Goal: Find specific page/section: Find specific page/section

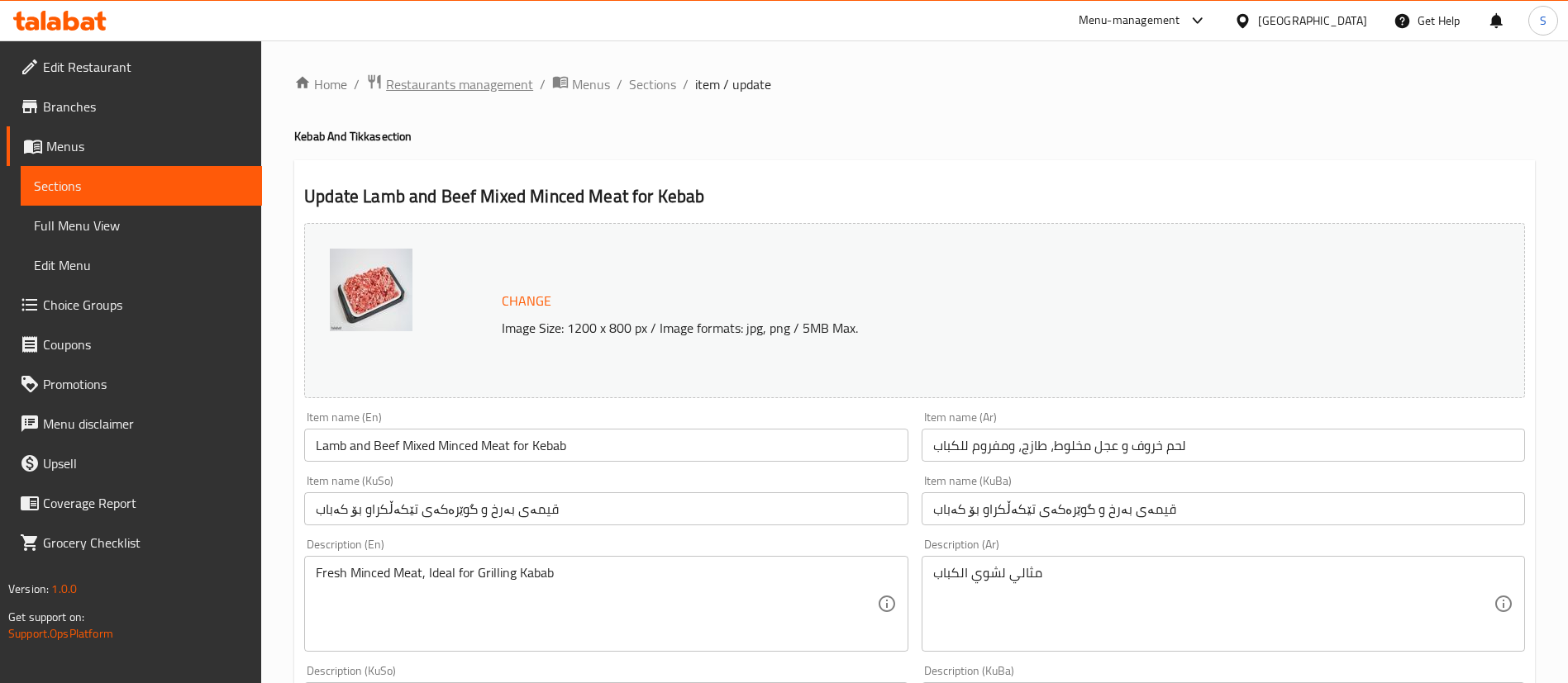
click at [489, 77] on span "Restaurants management" at bounding box center [459, 85] width 147 height 19
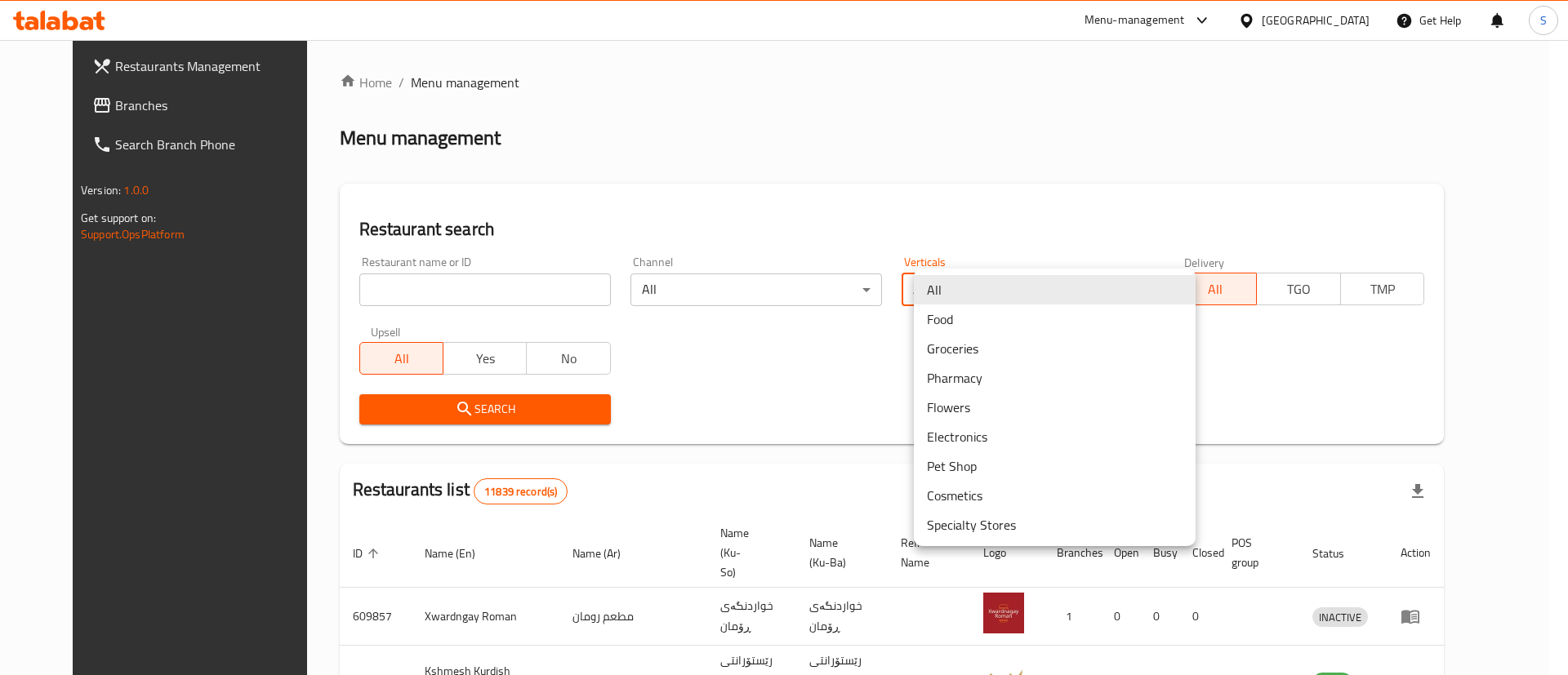
drag, startPoint x: 967, startPoint y: 298, endPoint x: 979, endPoint y: 352, distance: 55.3
click at [979, 352] on body "​ Menu-management Iraq Get Help S Restaurants Management Branches Search Branch…" at bounding box center [784, 358] width 1568 height 636
click at [979, 352] on li "Groceries" at bounding box center [1054, 349] width 281 height 30
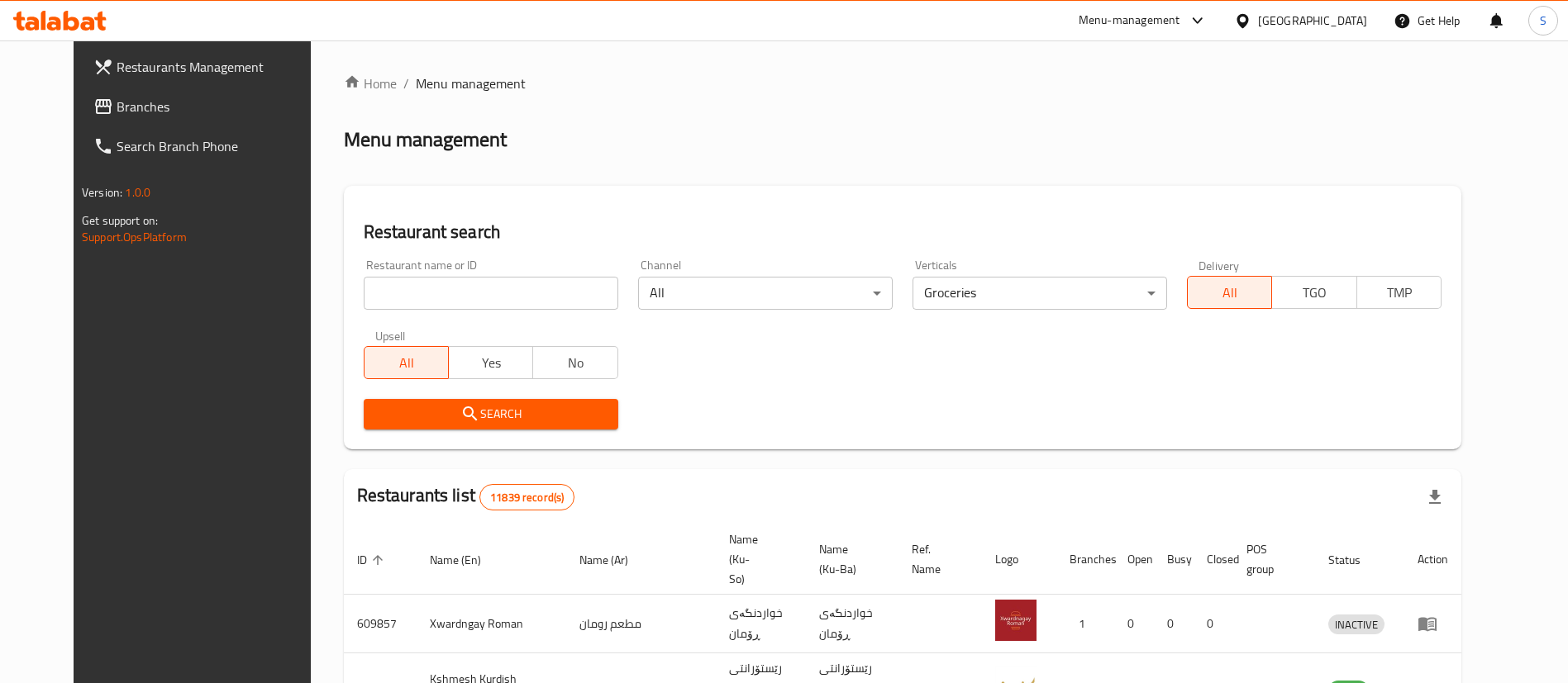
drag, startPoint x: 512, startPoint y: 395, endPoint x: 521, endPoint y: 407, distance: 15.0
click at [521, 407] on div "Search" at bounding box center [491, 415] width 274 height 51
click at [521, 407] on span "Search" at bounding box center [491, 414] width 228 height 20
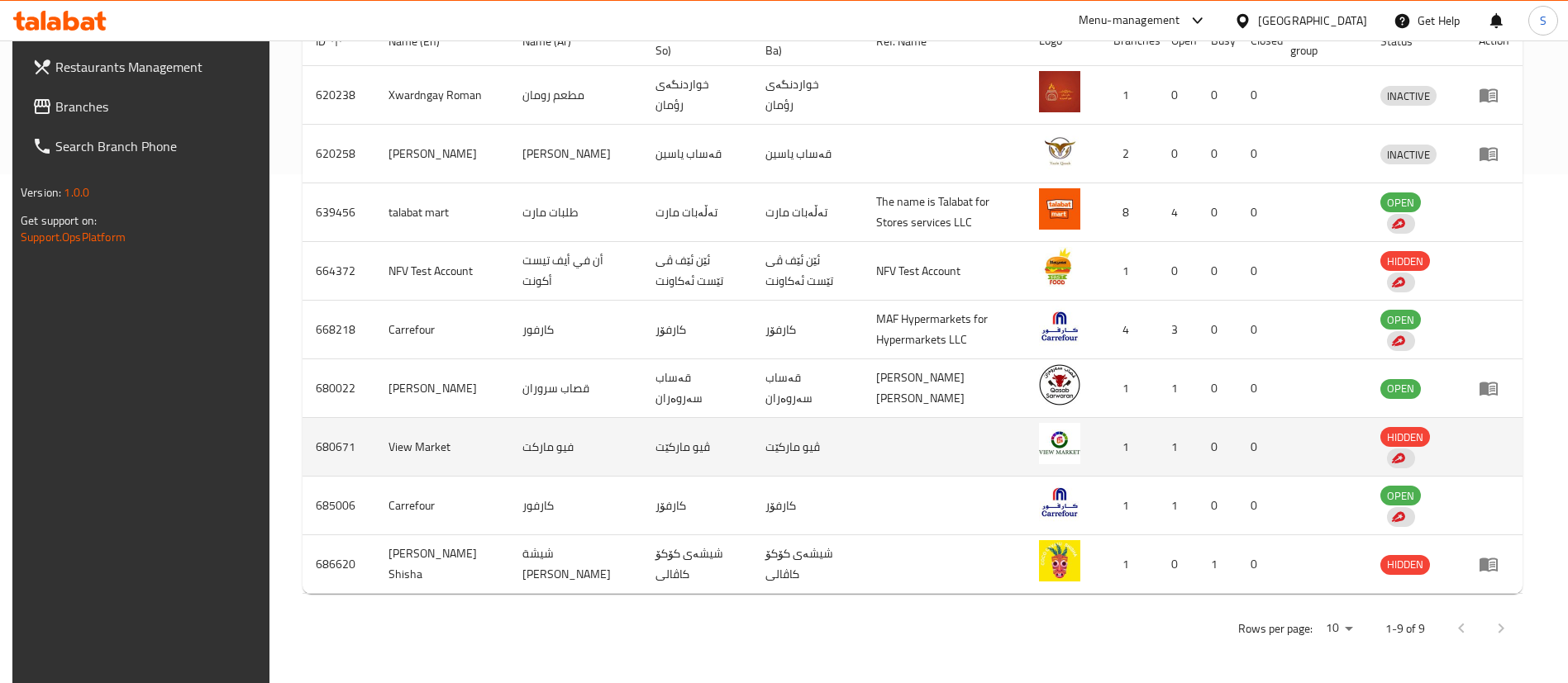
scroll to position [377, 0]
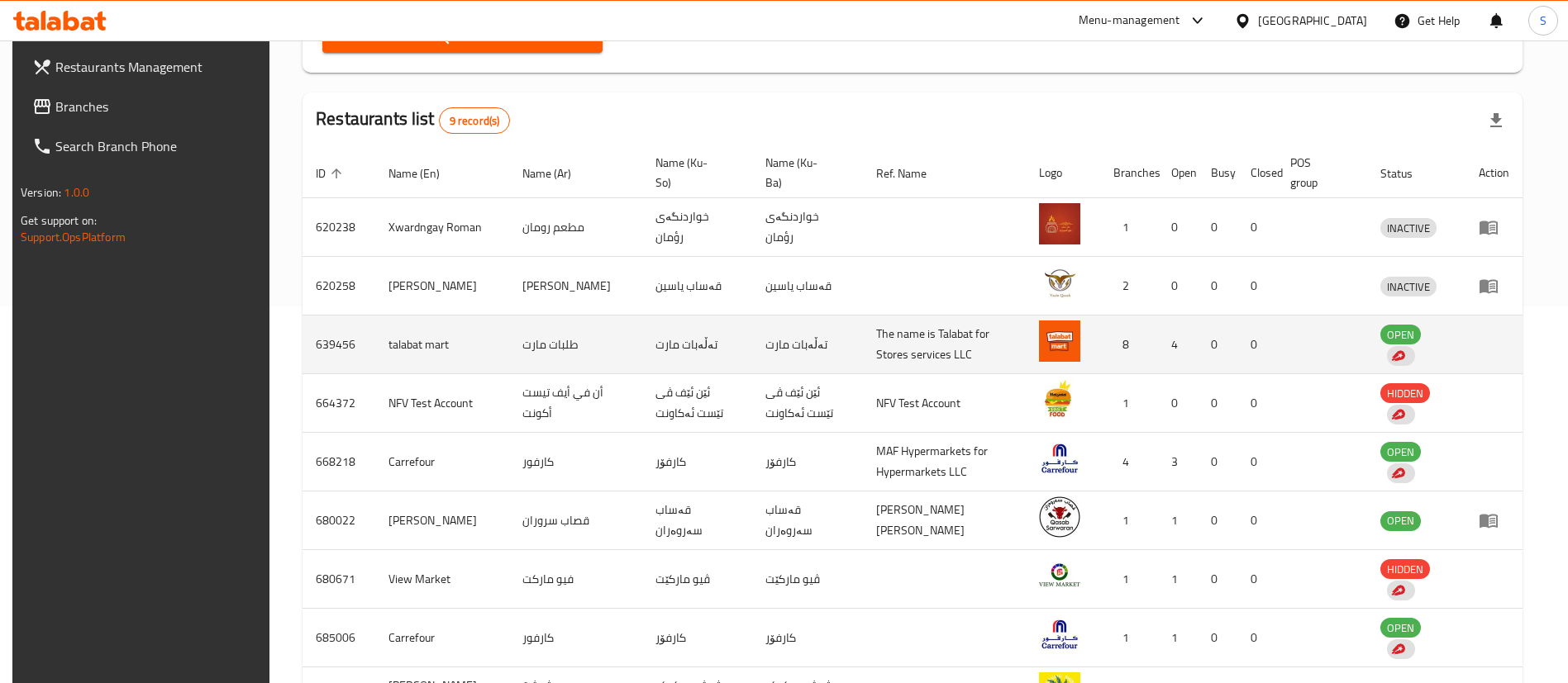
click at [330, 342] on td "639456" at bounding box center [338, 345] width 73 height 58
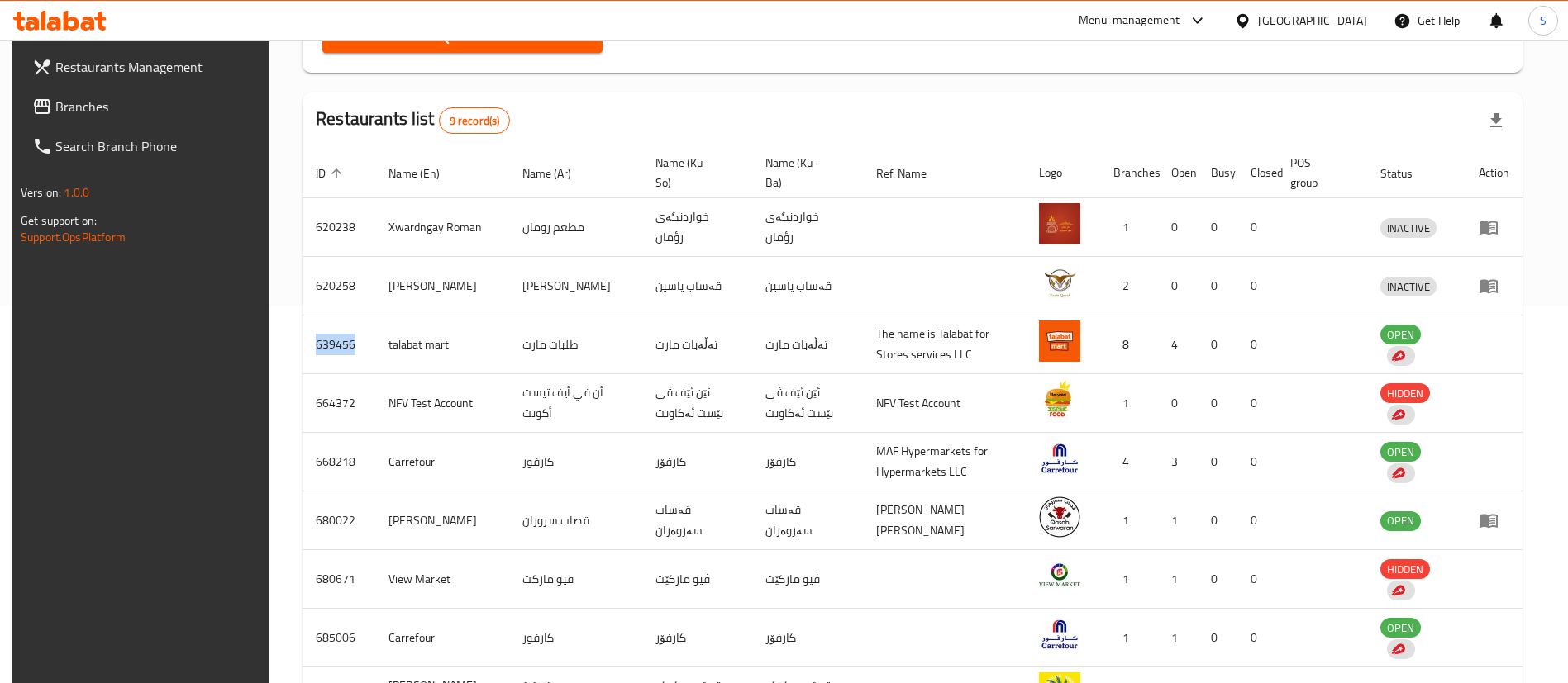
scroll to position [0, 0]
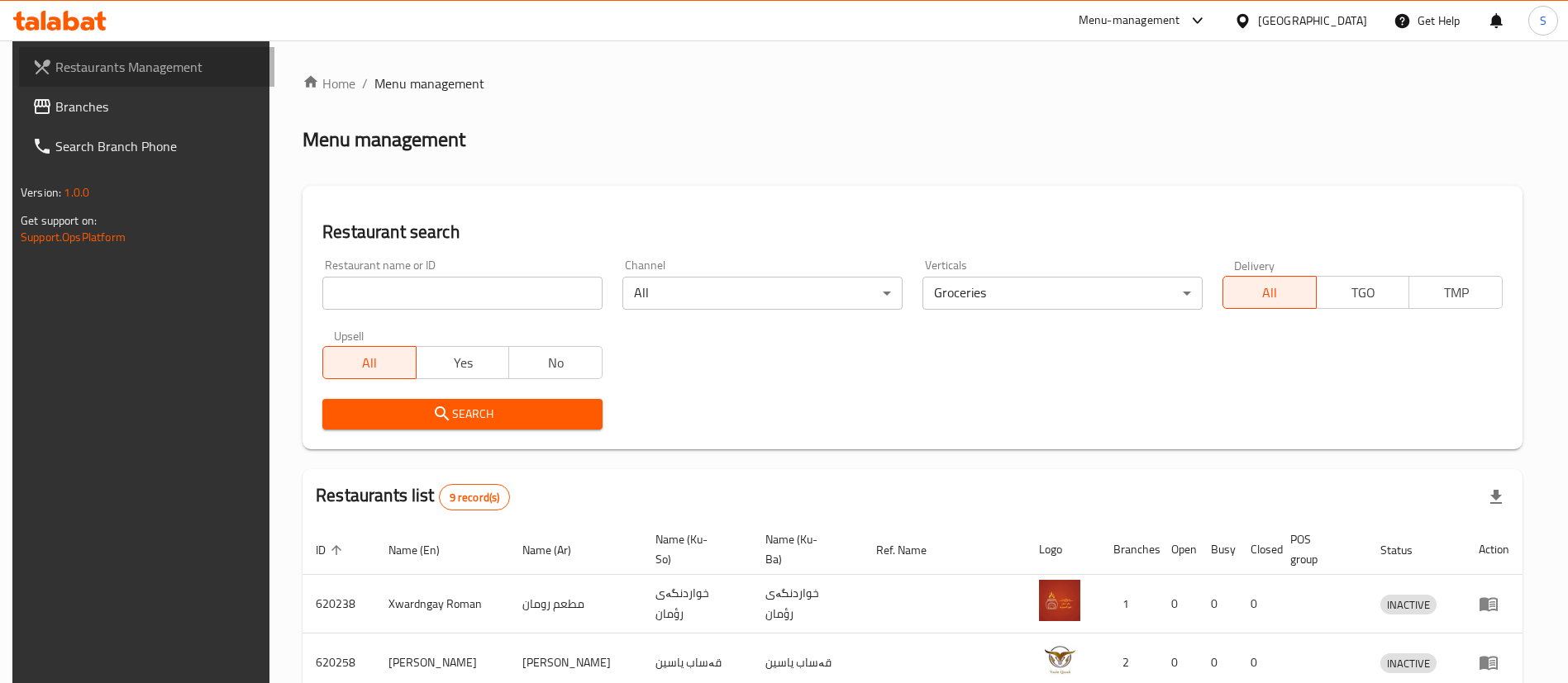
click at [149, 75] on span "Restaurants Management" at bounding box center [158, 67] width 206 height 19
